Goal: Obtain resource: Download file/media

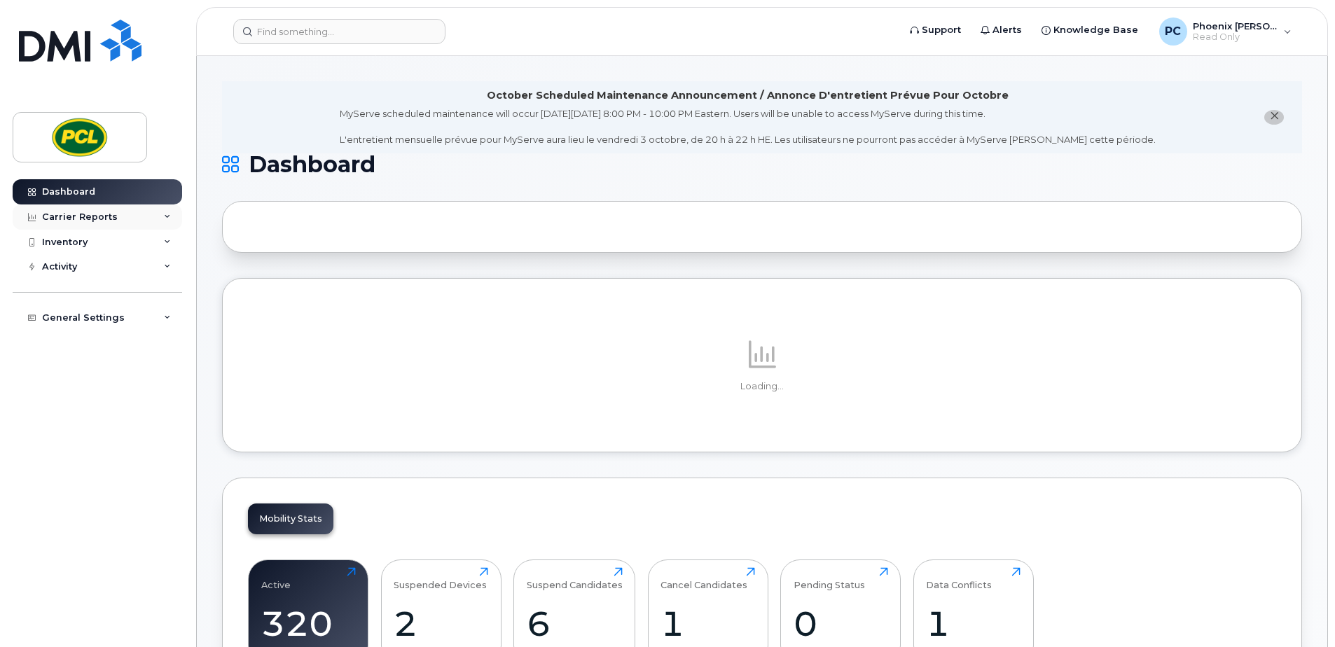
click at [91, 214] on div "Carrier Reports" at bounding box center [80, 217] width 76 height 11
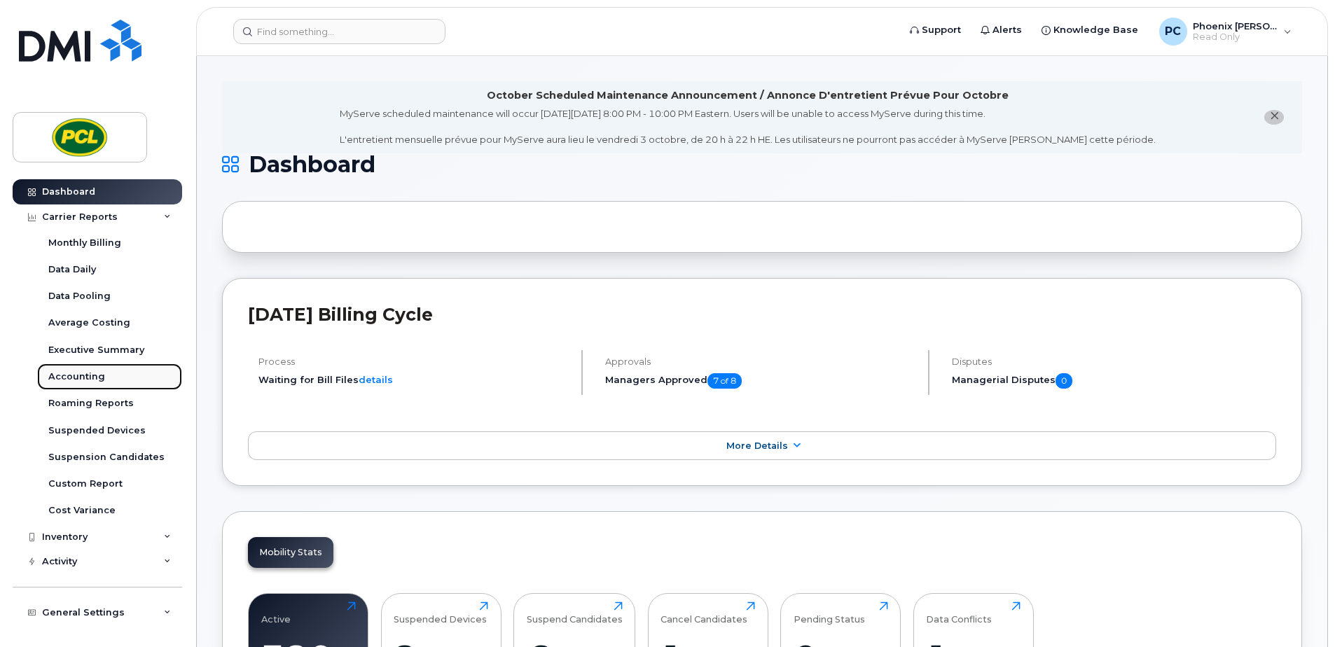
click at [100, 378] on div "Accounting" at bounding box center [76, 377] width 57 height 13
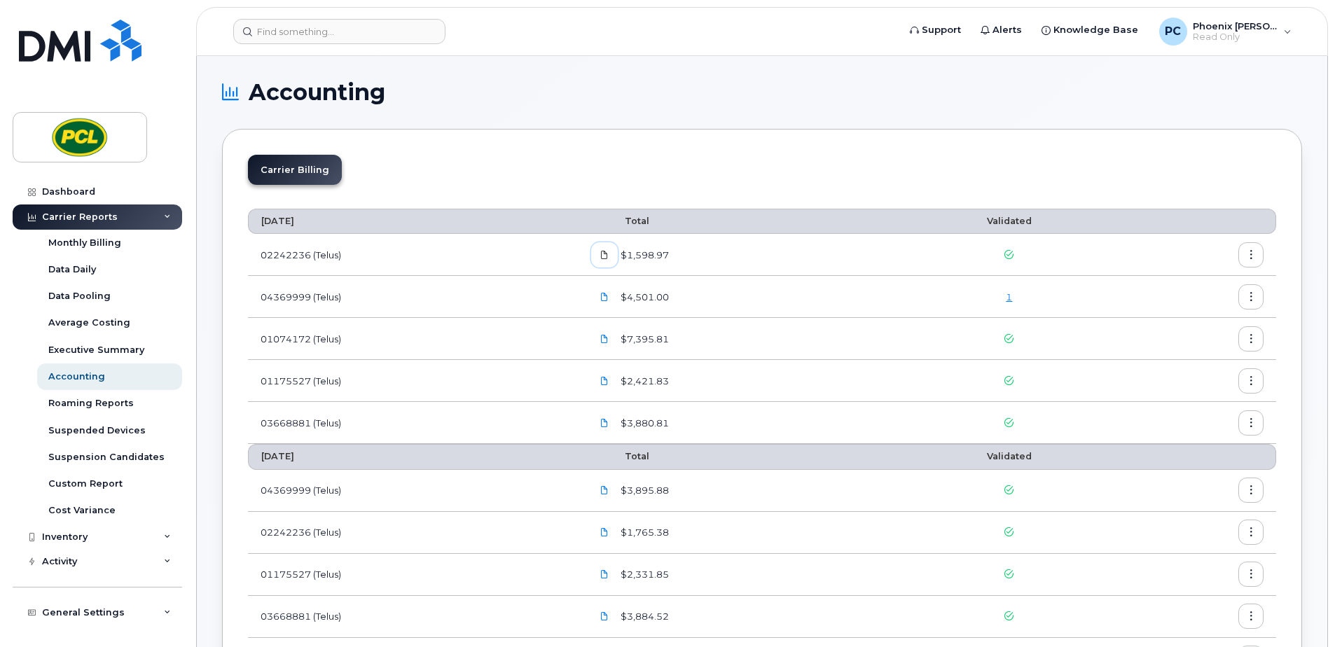
click at [607, 254] on icon at bounding box center [604, 255] width 8 height 8
click at [609, 298] on icon at bounding box center [604, 297] width 8 height 8
click at [609, 338] on icon at bounding box center [604, 339] width 8 height 8
click at [609, 382] on icon at bounding box center [604, 381] width 8 height 8
click at [609, 425] on icon at bounding box center [604, 423] width 8 height 8
